Goal: Entertainment & Leisure: Consume media (video, audio)

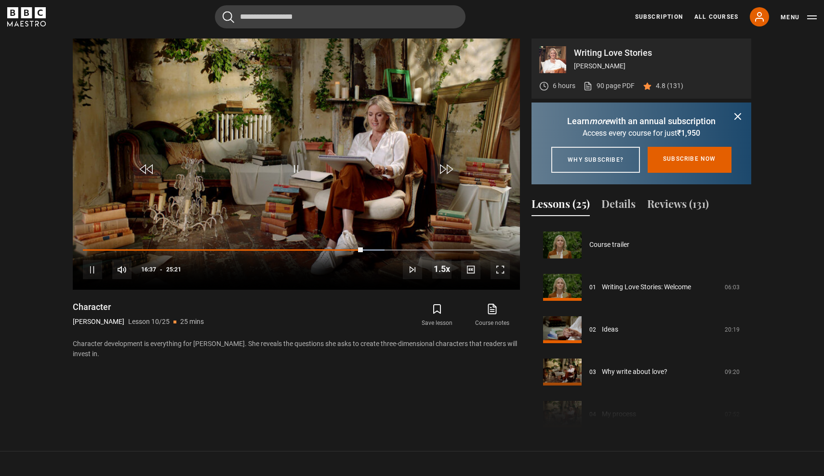
scroll to position [381, 0]
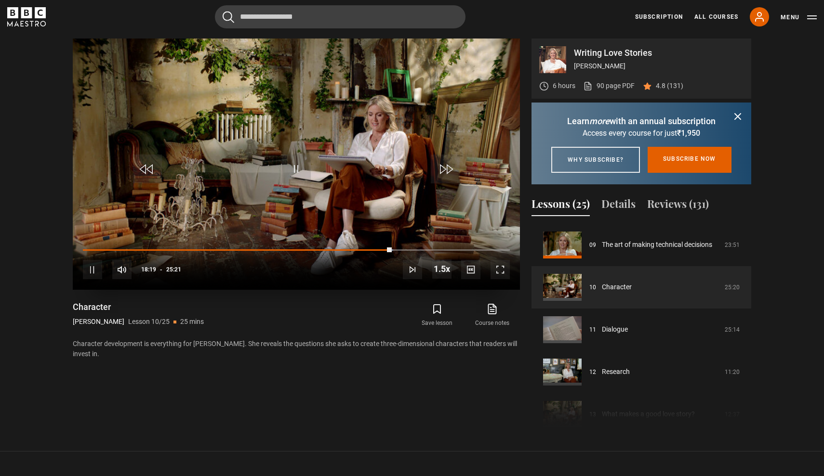
click at [152, 172] on span "Video Player" at bounding box center [147, 169] width 29 height 29
click at [297, 173] on span "Video Player" at bounding box center [296, 169] width 29 height 29
click at [297, 172] on span "Video Player" at bounding box center [296, 169] width 29 height 29
click at [538, 13] on div "Cancel Courses Previous courses Next courses Agatha Christie Writing 12 Related…" at bounding box center [411, 16] width 809 height 23
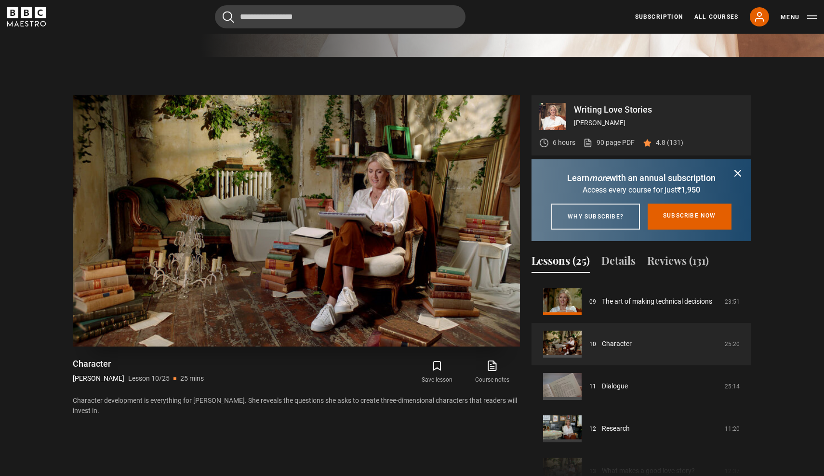
scroll to position [414, 0]
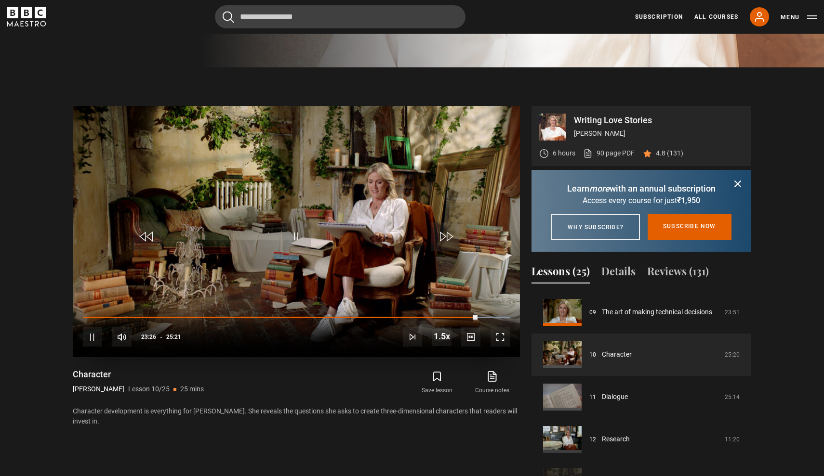
click at [144, 237] on span "Video Player" at bounding box center [147, 236] width 29 height 29
click at [439, 375] on icon "submit" at bounding box center [437, 377] width 12 height 12
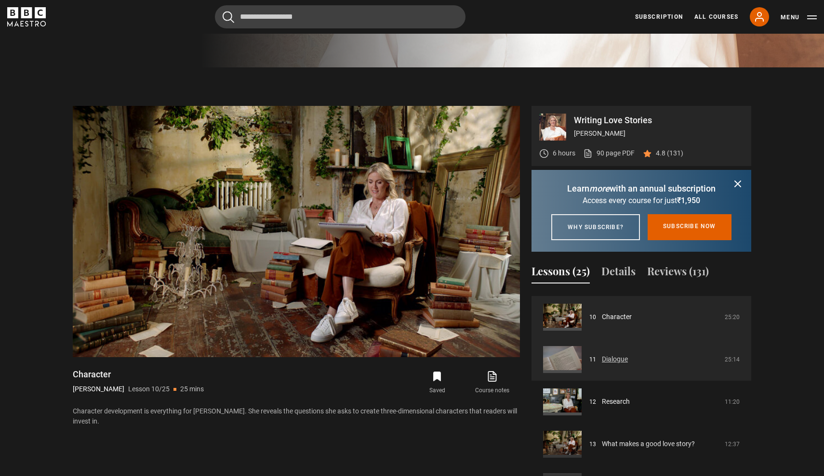
scroll to position [425, 0]
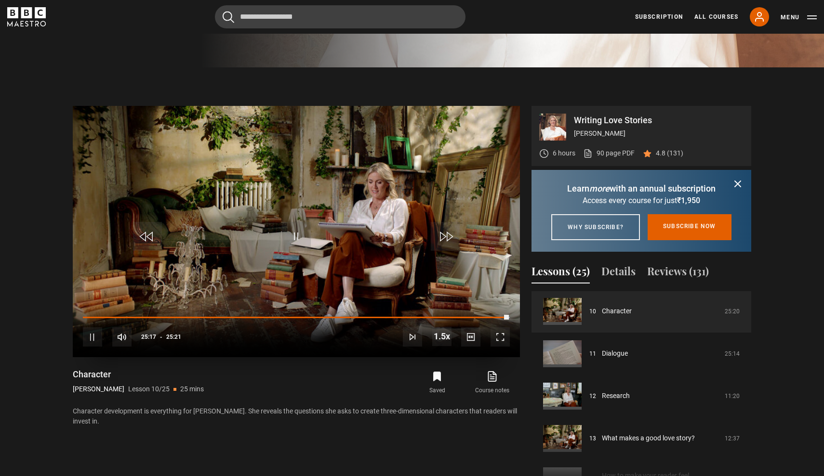
click at [448, 239] on span "Video Player" at bounding box center [445, 236] width 29 height 29
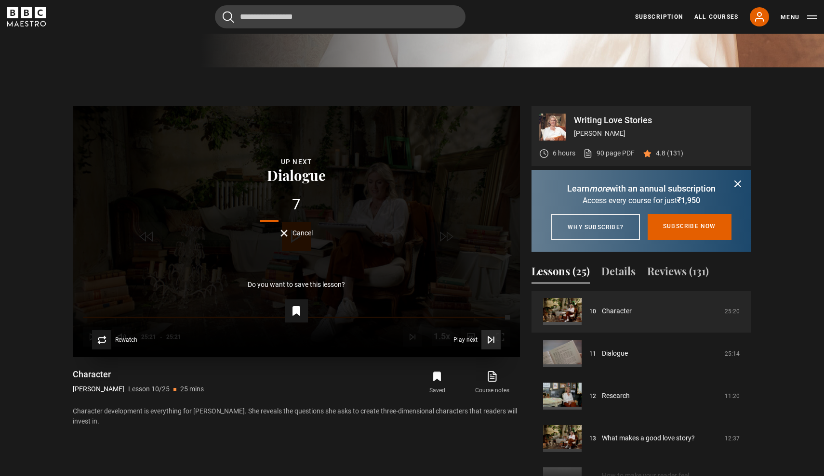
click at [466, 341] on span "Play next" at bounding box center [465, 340] width 24 height 6
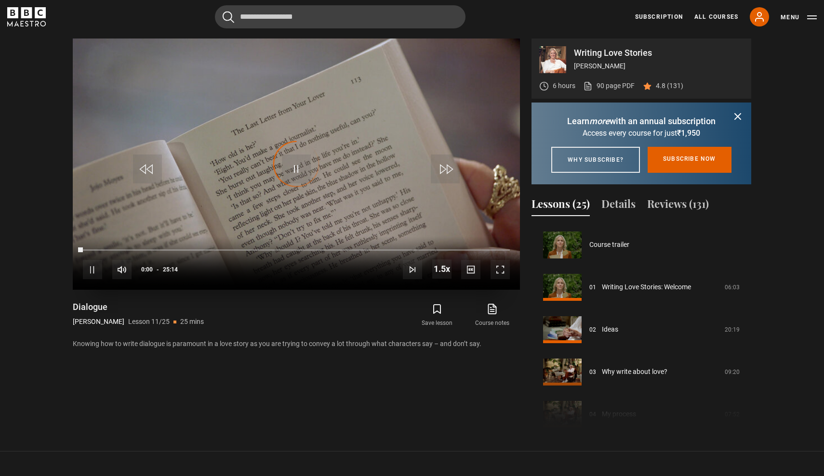
scroll to position [424, 0]
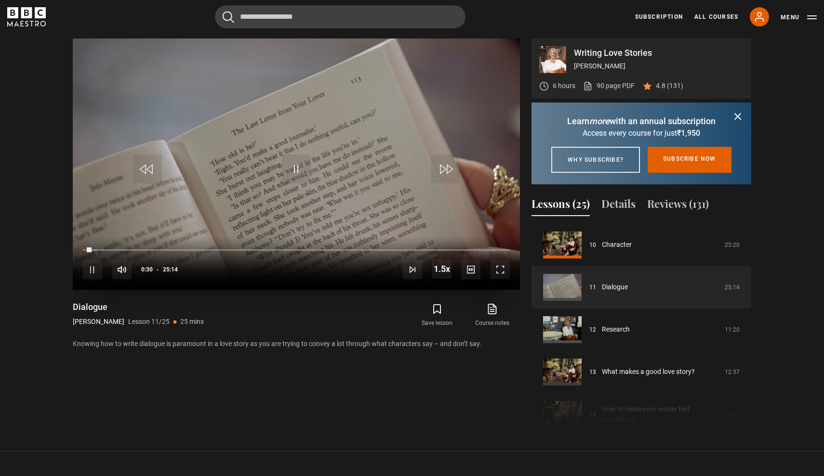
click at [149, 171] on span "Video Player" at bounding box center [147, 169] width 29 height 29
click at [148, 171] on span "Video Player" at bounding box center [147, 169] width 29 height 29
click at [439, 270] on span "Video Player" at bounding box center [441, 269] width 19 height 19
click at [446, 238] on span "1x" at bounding box center [443, 241] width 7 height 8
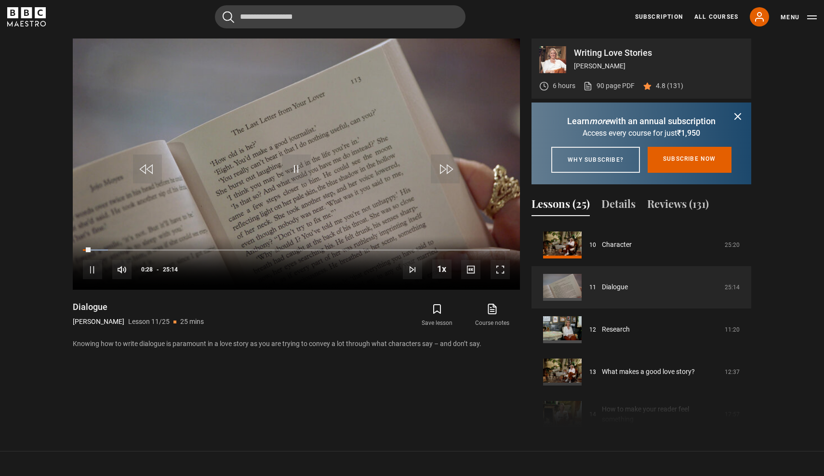
click at [736, 118] on icon "submit" at bounding box center [738, 117] width 6 height 6
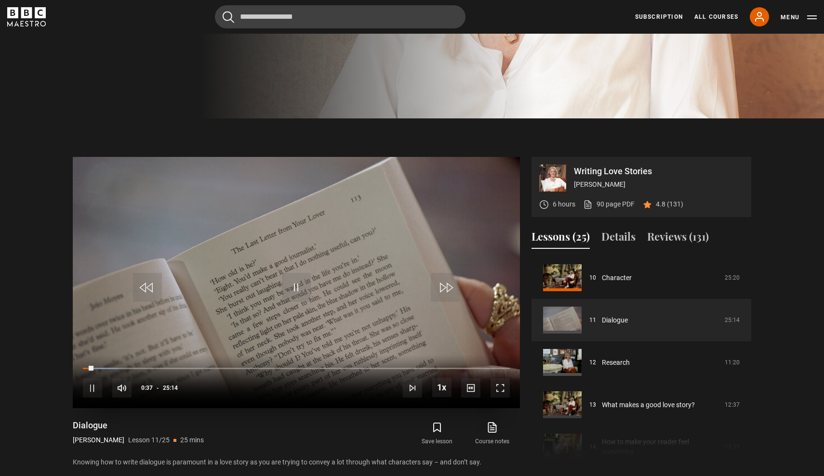
scroll to position [363, 0]
click at [342, 437] on div "Save lesson Course notes opens in new tab" at bounding box center [416, 434] width 208 height 28
click at [805, 168] on section "Writing Love Stories Jojo Moyes 6 hours 90 page PDF (opens in new tab) 4.8 (131…" at bounding box center [412, 302] width 824 height 369
click at [809, 18] on button "Menu" at bounding box center [798, 18] width 36 height 10
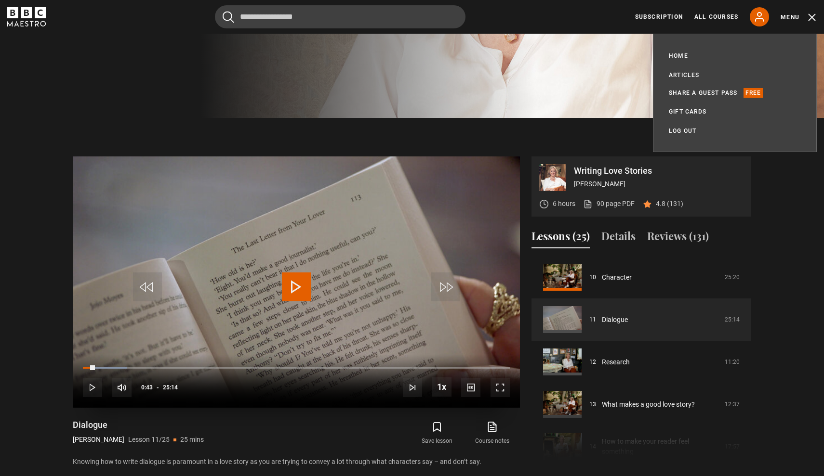
click at [314, 300] on video "Video Player" at bounding box center [296, 282] width 447 height 251
click at [433, 143] on section "Writing Love Stories Jojo Moyes 6 hours 90 page PDF (opens in new tab) 4.8 (131…" at bounding box center [412, 302] width 824 height 369
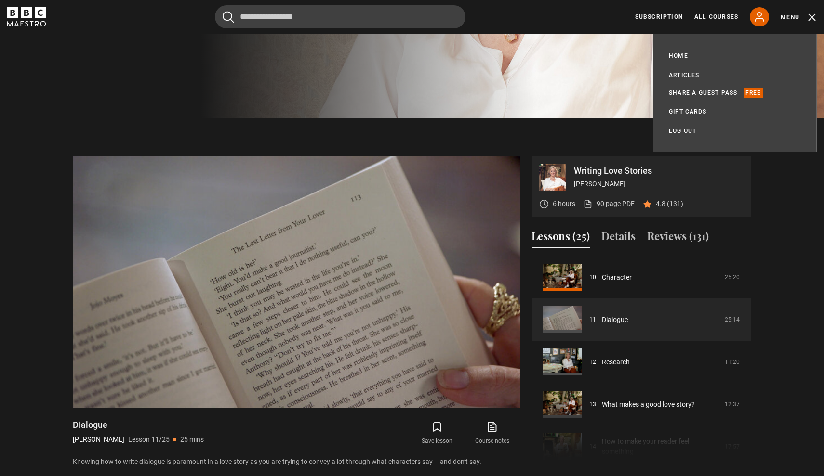
click at [814, 17] on button "Menu" at bounding box center [798, 18] width 36 height 10
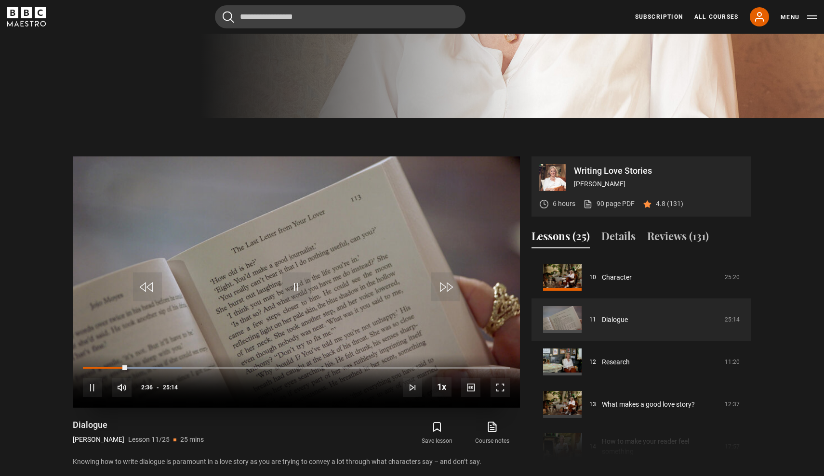
click at [295, 286] on span "Video Player" at bounding box center [296, 287] width 29 height 29
click at [300, 285] on span "Video Player" at bounding box center [296, 287] width 29 height 29
click at [271, 361] on div "10s Skip Back 10 seconds Pause 10s Skip Forward 10 seconds Loaded : 45.56% 10:3…" at bounding box center [296, 380] width 447 height 53
click at [293, 295] on span "Video Player" at bounding box center [296, 287] width 29 height 29
click at [297, 292] on span "Video Player" at bounding box center [296, 287] width 29 height 29
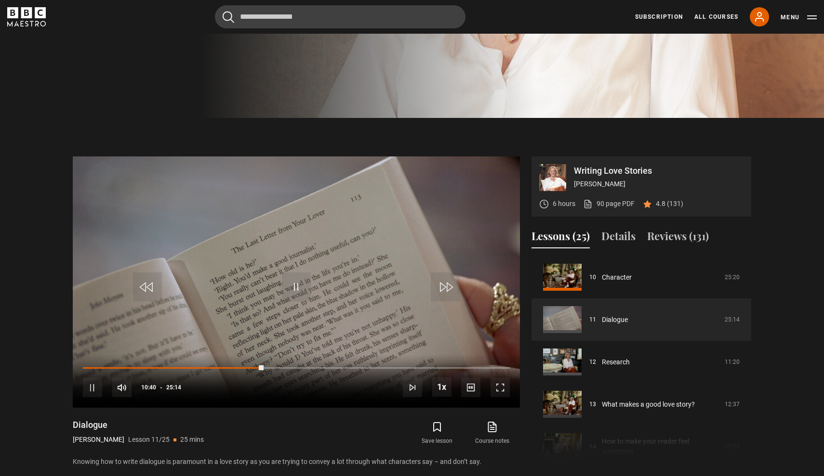
click at [562, 126] on section "Writing Love Stories Jojo Moyes 6 hours 90 page PDF (opens in new tab) 4.8 (131…" at bounding box center [412, 302] width 824 height 369
click at [444, 384] on span "Video Player" at bounding box center [441, 387] width 19 height 19
click at [327, 309] on video "Video Player" at bounding box center [296, 282] width 447 height 251
click at [301, 288] on span "Video Player" at bounding box center [296, 287] width 29 height 29
click at [298, 289] on span "Video Player" at bounding box center [296, 287] width 29 height 29
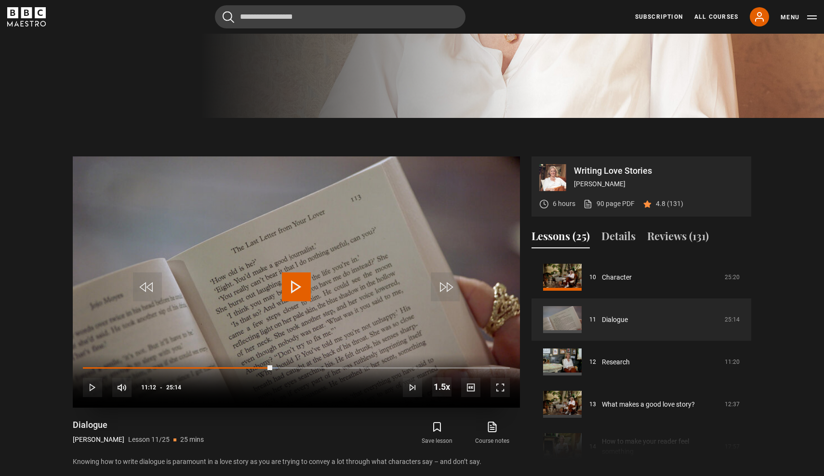
click at [298, 290] on span "Video Player" at bounding box center [296, 287] width 29 height 29
click at [86, 391] on span "Video Player" at bounding box center [92, 387] width 19 height 19
click at [300, 293] on span "Video Player" at bounding box center [296, 287] width 29 height 29
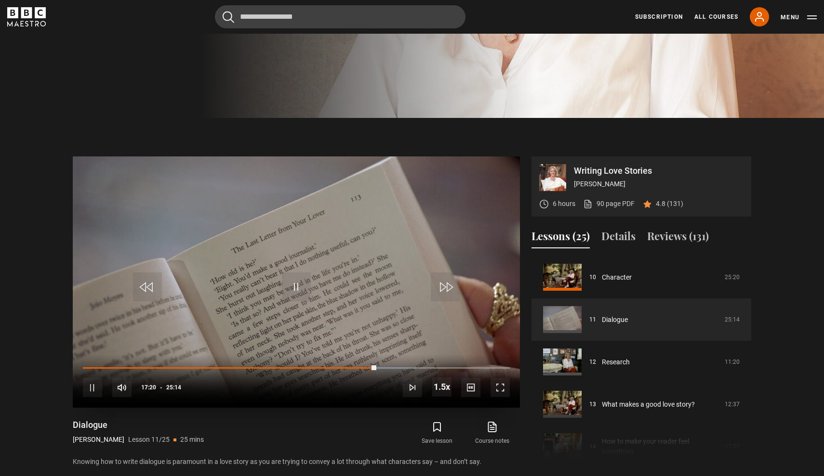
click at [299, 284] on span "Video Player" at bounding box center [296, 287] width 29 height 29
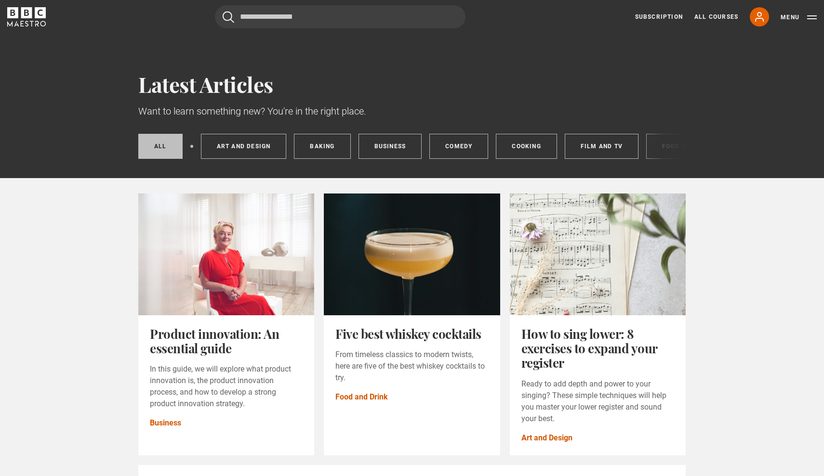
click at [168, 143] on link "All posts" at bounding box center [160, 146] width 44 height 25
click at [468, 143] on link "Comedy" at bounding box center [458, 146] width 59 height 25
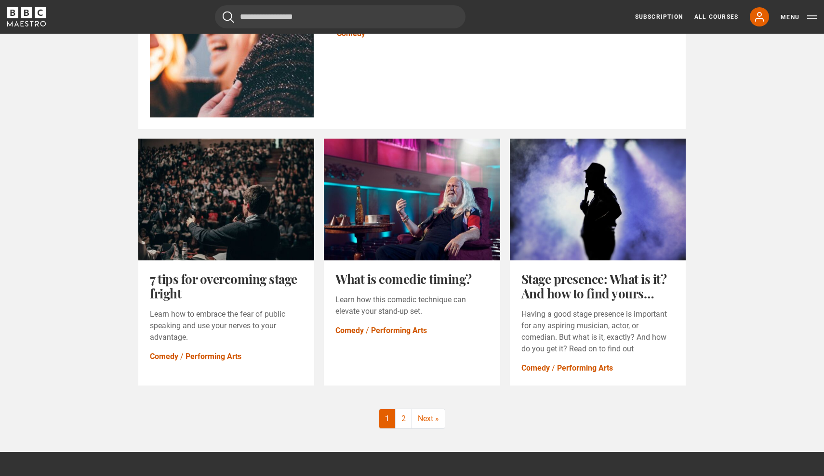
scroll to position [1006, 0]
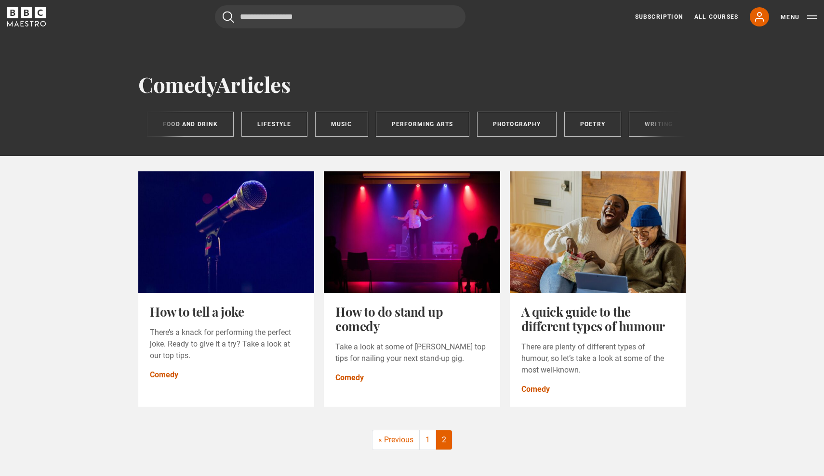
click at [643, 125] on div "Comedy All Art and Design Baking Business Cooking Film and TV Food and Drink Li…" at bounding box center [411, 124] width 547 height 25
click at [643, 121] on div "Comedy All Art and Design Baking Business Cooking Film and TV Food and Drink Li…" at bounding box center [411, 124] width 547 height 25
click at [639, 122] on div "Comedy All Art and Design Baking Business Cooking Film and TV Food and Drink Li…" at bounding box center [411, 124] width 547 height 25
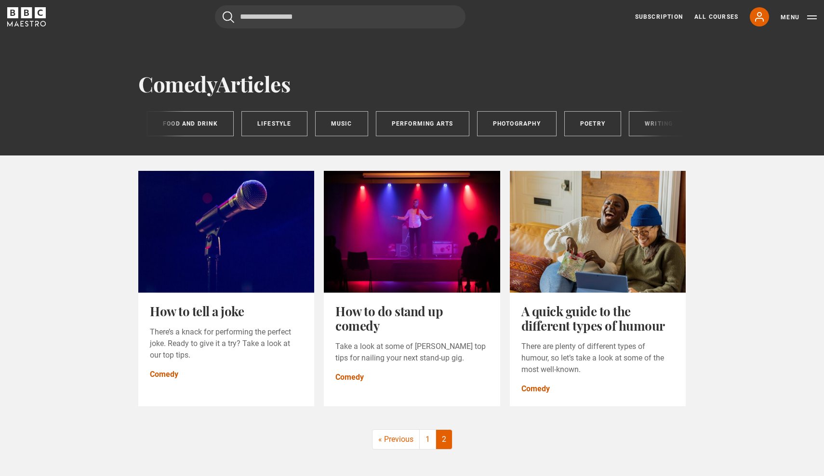
scroll to position [2, 0]
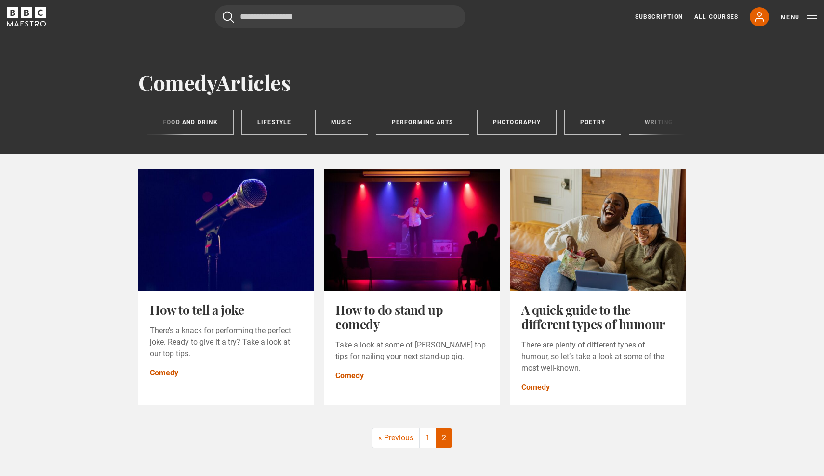
click at [642, 126] on div "Comedy All Art and Design Baking Business Cooking Film and TV Food and Drink Li…" at bounding box center [411, 122] width 547 height 25
click at [656, 126] on div "Comedy All Art and Design Baking Business Cooking Film and TV Food and Drink Li…" at bounding box center [411, 122] width 547 height 25
click at [667, 125] on div "Comedy All Art and Design Baking Business Cooking Film and TV Food and Drink Li…" at bounding box center [411, 122] width 547 height 25
click at [657, 134] on div "Comedy All Art and Design Baking Business Cooking Film and TV Food and Drink Li…" at bounding box center [411, 122] width 547 height 25
click at [648, 124] on div "Comedy All Art and Design Baking Business Cooking Film and TV Food and Drink Li…" at bounding box center [411, 122] width 547 height 25
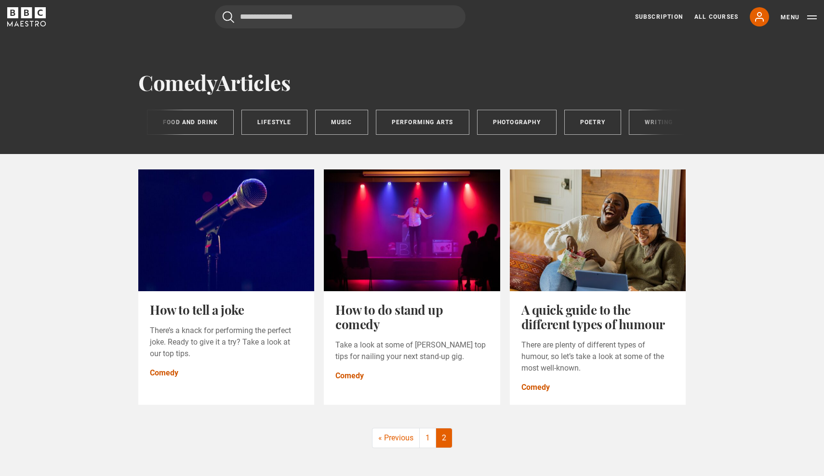
click at [640, 123] on div "Comedy All Art and Design Baking Business Cooking Film and TV Food and Drink Li…" at bounding box center [411, 122] width 547 height 25
click at [633, 119] on div "Comedy All Art and Design Baking Business Cooking Film and TV Food and Drink Li…" at bounding box center [411, 122] width 547 height 25
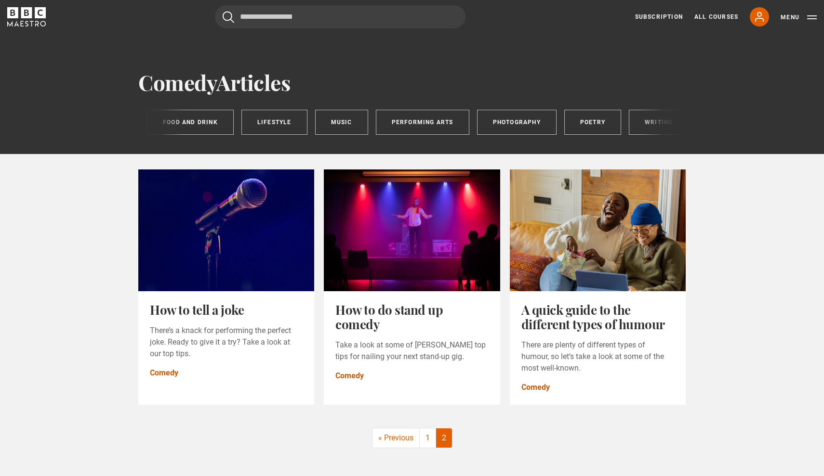
click at [655, 125] on div "Comedy All Art and Design Baking Business Cooking Film and TV Food and Drink Li…" at bounding box center [411, 122] width 547 height 25
click at [676, 125] on div "Comedy All Art and Design Baking Business Cooking Film and TV Food and Drink Li…" at bounding box center [411, 122] width 547 height 25
click at [681, 124] on div "Comedy All Art and Design Baking Business Cooking Film and TV Food and Drink Li…" at bounding box center [411, 122] width 547 height 25
click at [678, 124] on div "Comedy All Art and Design Baking Business Cooking Film and TV Food and Drink Li…" at bounding box center [411, 122] width 547 height 25
click at [658, 124] on div "Comedy All Art and Design Baking Business Cooking Film and TV Food and Drink Li…" at bounding box center [411, 122] width 547 height 25
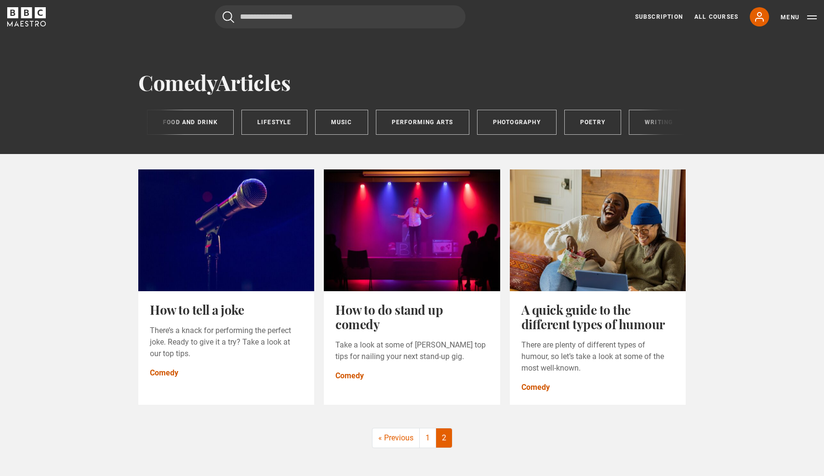
click at [652, 124] on div "Comedy All Art and Design Baking Business Cooking Film and TV Food and Drink Li…" at bounding box center [411, 122] width 547 height 25
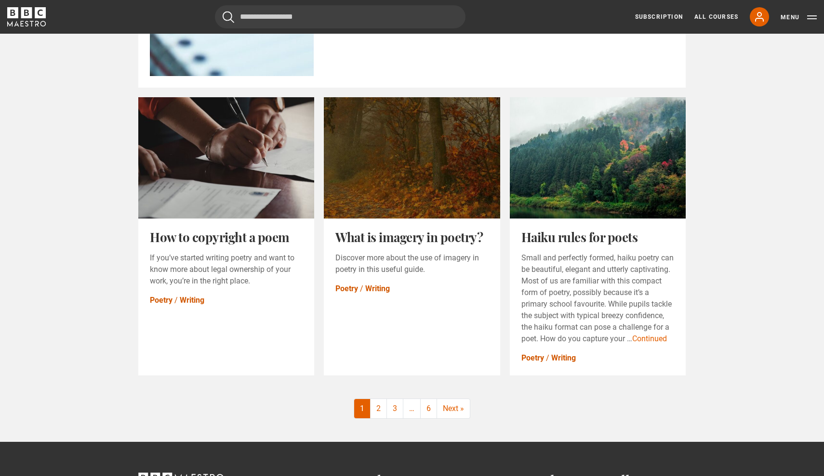
scroll to position [1123, 0]
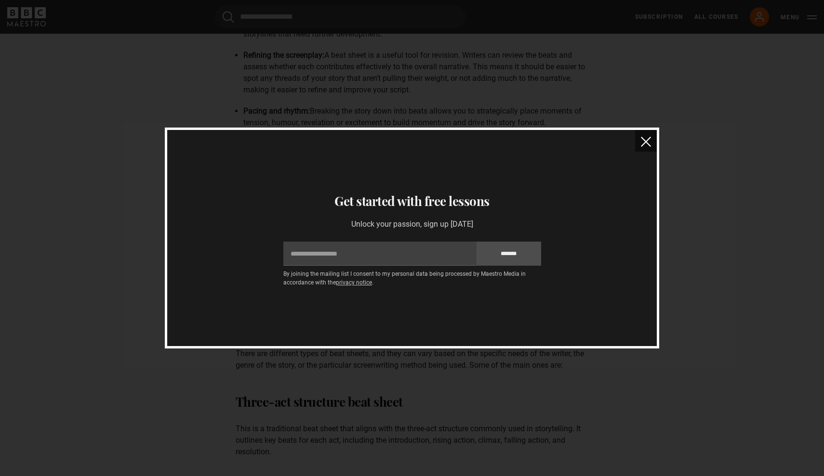
scroll to position [819, 0]
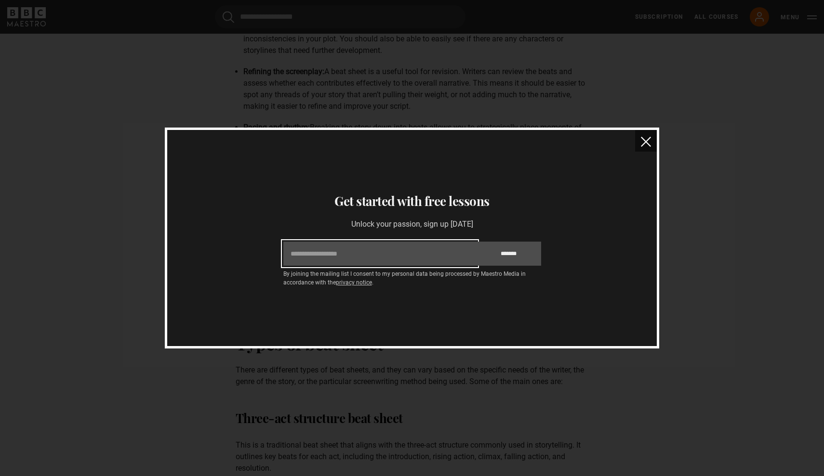
click at [399, 256] on input "Email" at bounding box center [379, 254] width 193 height 24
type input "**********"
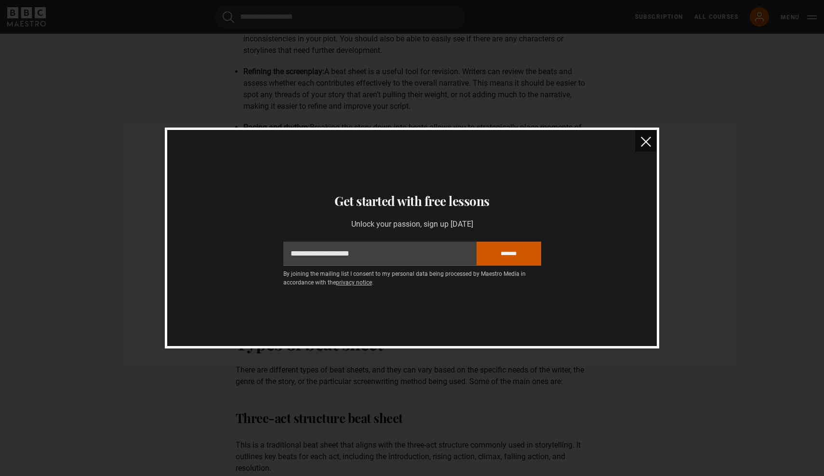
click at [491, 256] on input "*******" at bounding box center [508, 254] width 65 height 24
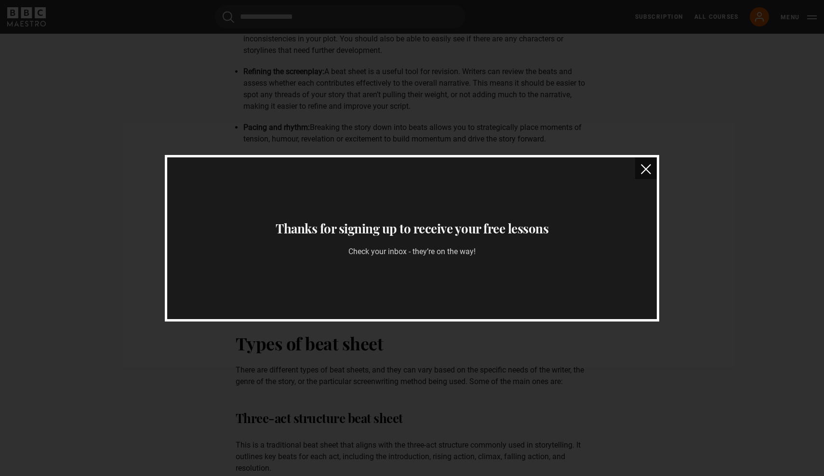
click at [649, 171] on img "close" at bounding box center [646, 169] width 10 height 10
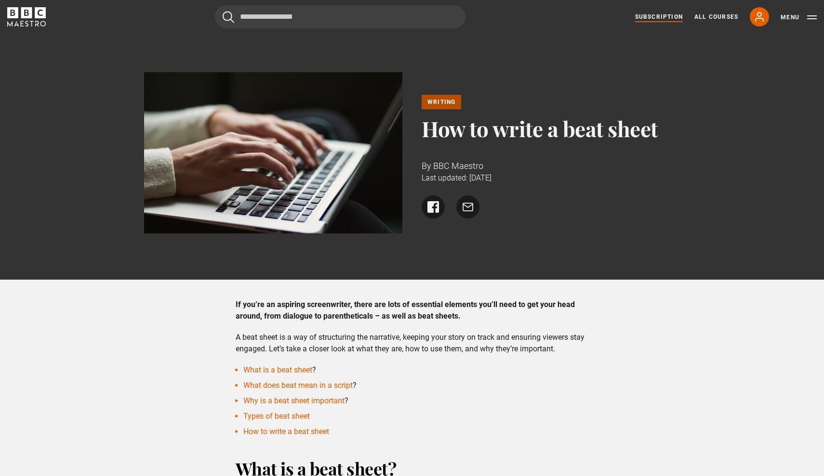
scroll to position [0, 0]
